Goal: Task Accomplishment & Management: Manage account settings

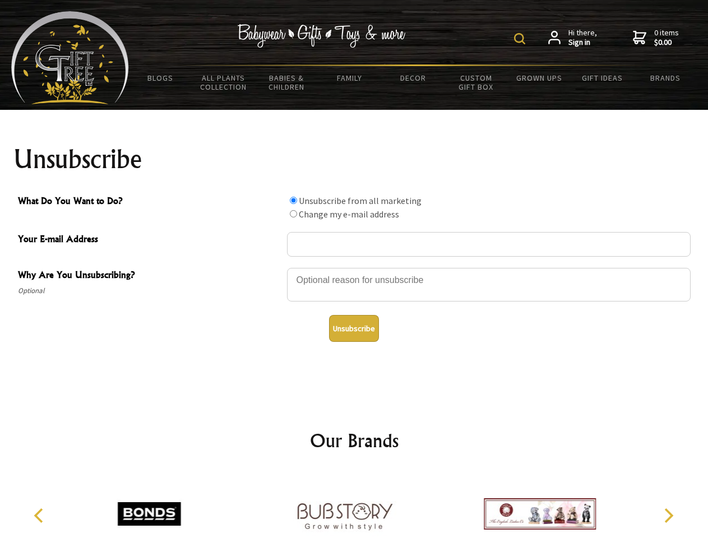
click at [521, 39] on img at bounding box center [519, 38] width 11 height 11
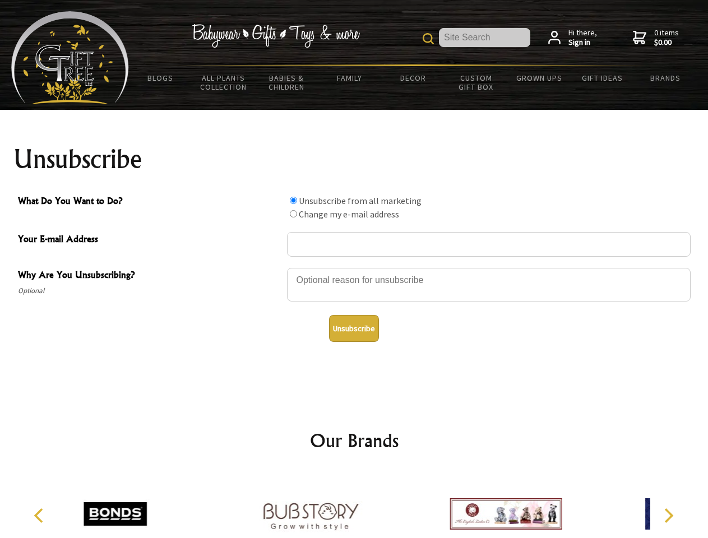
click at [354, 267] on div at bounding box center [489, 286] width 404 height 39
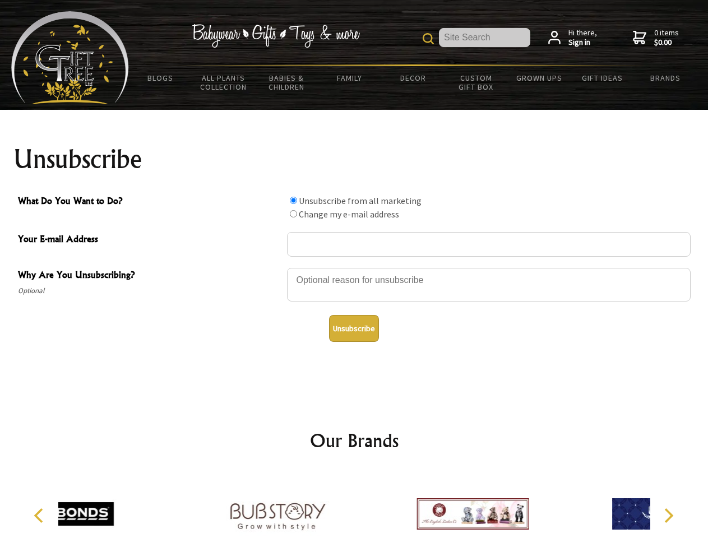
click at [293, 200] on input "What Do You Want to Do?" at bounding box center [293, 200] width 7 height 7
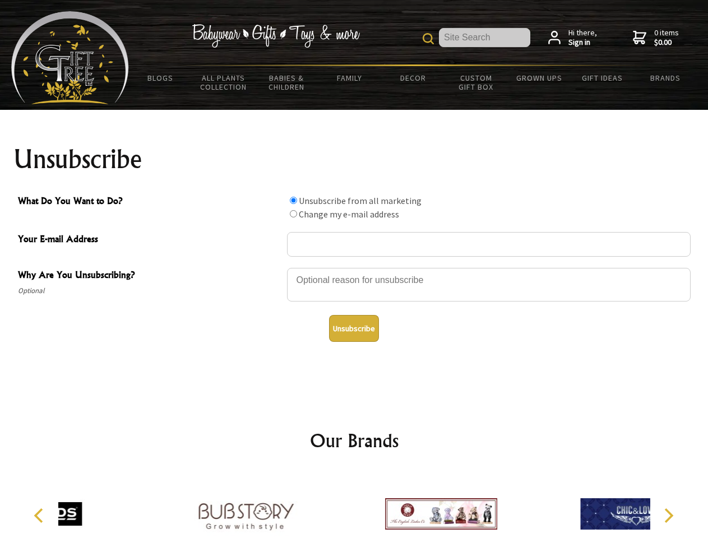
click at [293, 214] on input "What Do You Want to Do?" at bounding box center [293, 213] width 7 height 7
radio input "true"
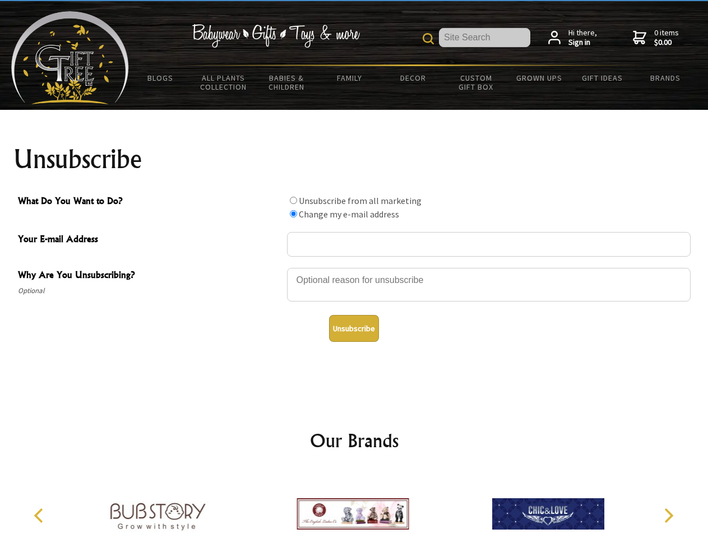
click at [354, 329] on button "Unsubscribe" at bounding box center [354, 328] width 50 height 27
click at [40, 516] on icon "Previous" at bounding box center [40, 516] width 15 height 15
click at [668, 516] on icon "Next" at bounding box center [667, 516] width 15 height 15
